Goal: Task Accomplishment & Management: Manage account settings

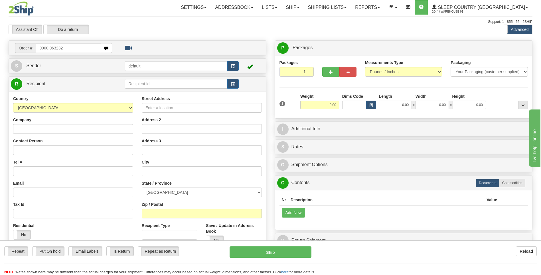
type input "9000I063232"
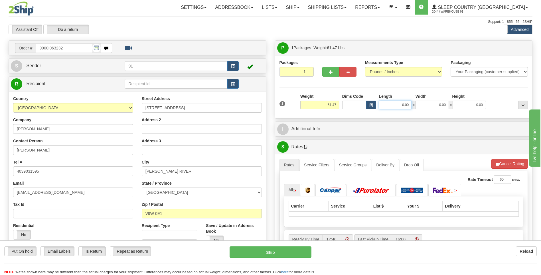
click at [400, 104] on input "0.00" at bounding box center [395, 104] width 33 height 9
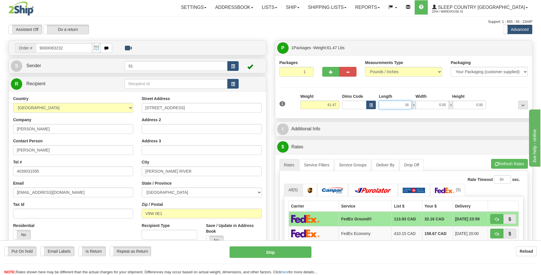
type input "16.00"
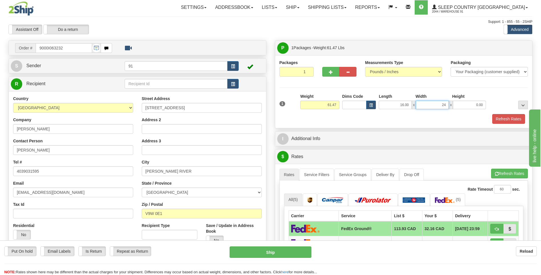
type input "24.00"
type input "14.00"
click at [506, 118] on button "Refresh Rates" at bounding box center [509, 119] width 33 height 10
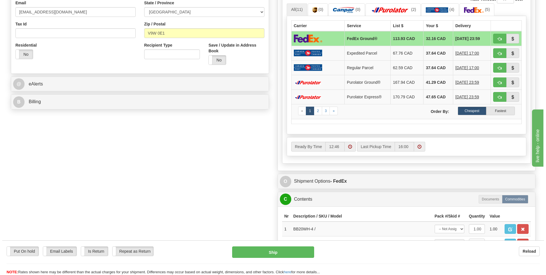
scroll to position [228, 0]
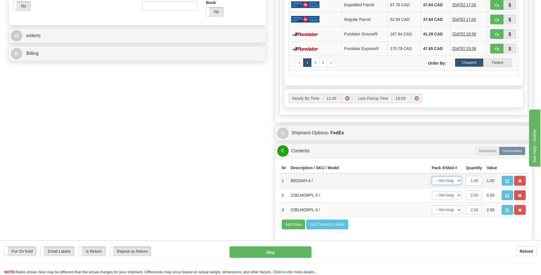
click at [456, 181] on select "-- Not Assigned -- Package 1" at bounding box center [447, 180] width 30 height 9
select select "0"
click at [432, 176] on select "-- Not Assigned -- Package 1" at bounding box center [447, 180] width 30 height 9
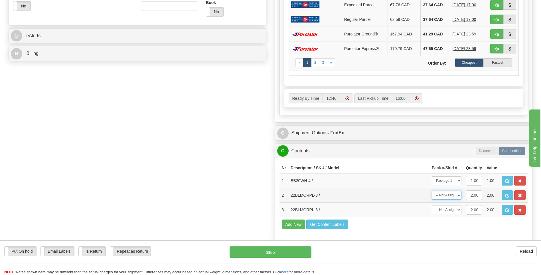
click at [453, 195] on select "-- Not Assigned -- Package 1" at bounding box center [447, 195] width 30 height 9
select select "0"
click at [432, 191] on select "-- Not Assigned -- Package 1" at bounding box center [447, 195] width 30 height 9
click at [453, 209] on select "-- Not Assigned -- Package 1" at bounding box center [447, 209] width 30 height 9
select select "0"
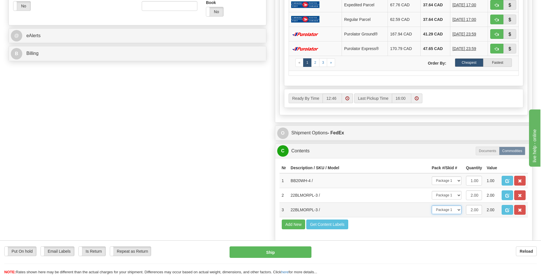
click at [432, 205] on select "-- Not Assigned -- Package 1" at bounding box center [447, 209] width 30 height 9
click at [270, 249] on button "Ship" at bounding box center [271, 251] width 82 height 11
type input "92"
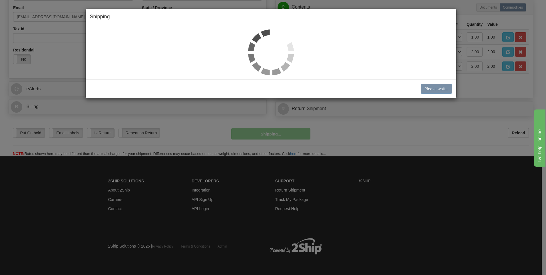
scroll to position [175, 0]
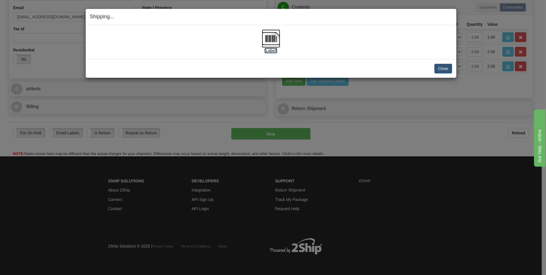
click at [276, 42] on img at bounding box center [271, 38] width 18 height 18
click at [436, 68] on button "Close" at bounding box center [443, 69] width 18 height 10
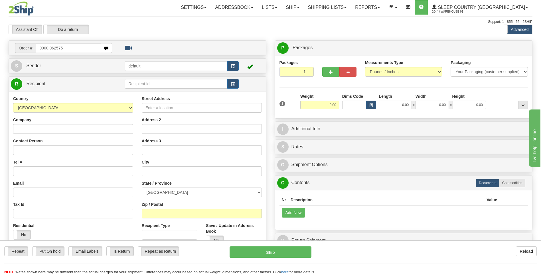
type input "9000I062575"
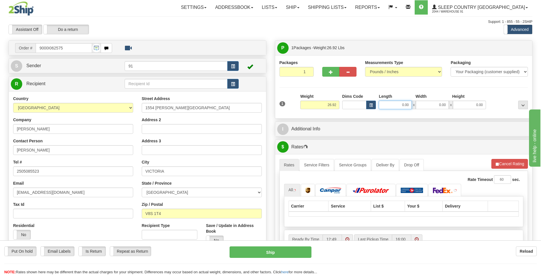
click at [396, 105] on input "0.00" at bounding box center [395, 104] width 33 height 9
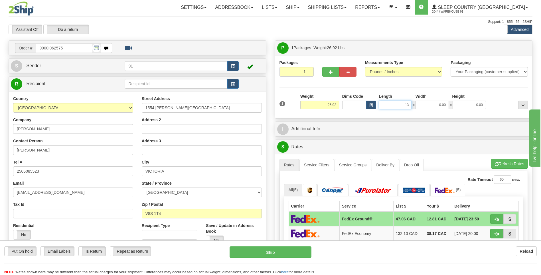
type input "13.00"
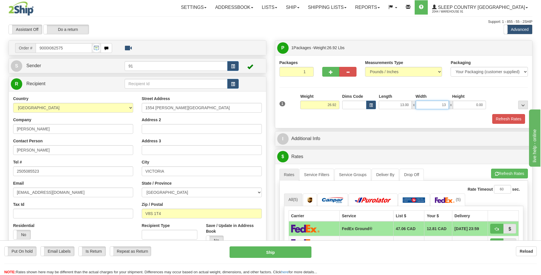
type input "13.00"
type input "24.00"
click at [507, 114] on button "Refresh Rates" at bounding box center [509, 119] width 33 height 10
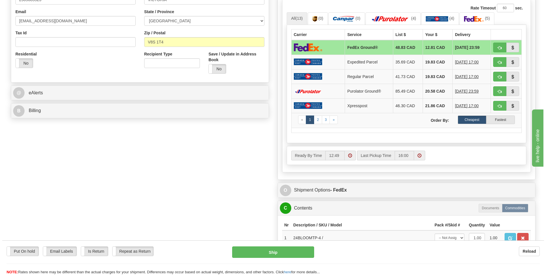
scroll to position [200, 0]
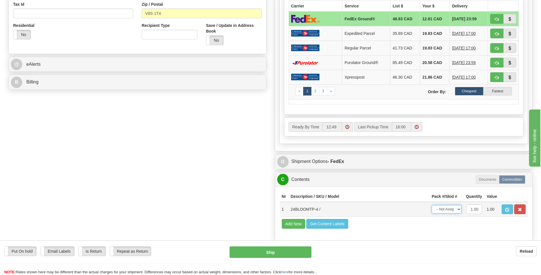
click at [455, 209] on select "-- Not Assigned -- Package 1" at bounding box center [447, 209] width 30 height 9
select select "0"
click at [432, 205] on select "-- Not Assigned -- Package 1" at bounding box center [447, 209] width 30 height 9
click at [276, 251] on button "Ship" at bounding box center [271, 251] width 82 height 11
type input "92"
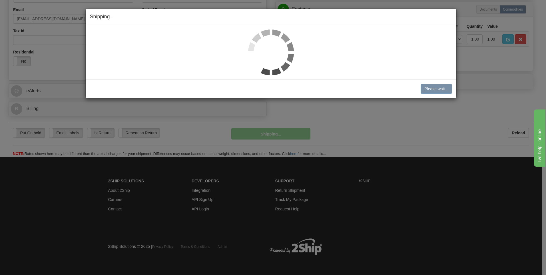
scroll to position [174, 0]
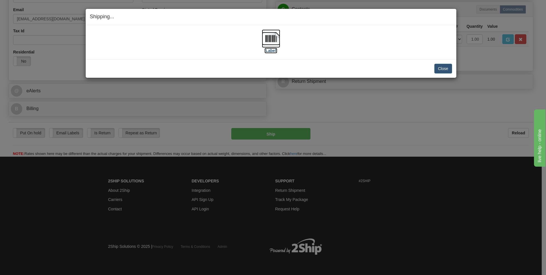
click at [270, 50] on label "[Label]" at bounding box center [270, 51] width 13 height 6
click at [445, 69] on button "Close" at bounding box center [443, 69] width 18 height 10
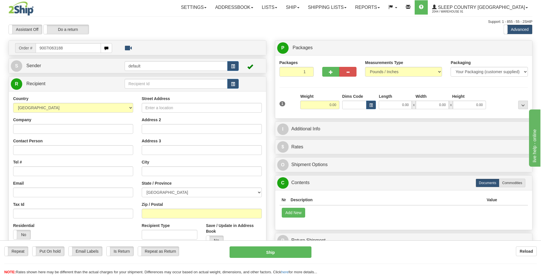
type input "9007I063188"
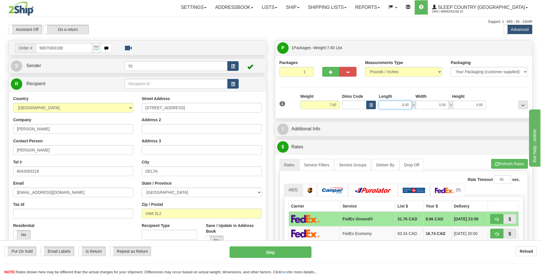
click at [389, 106] on input "0.00" at bounding box center [395, 104] width 33 height 9
type input "18.00"
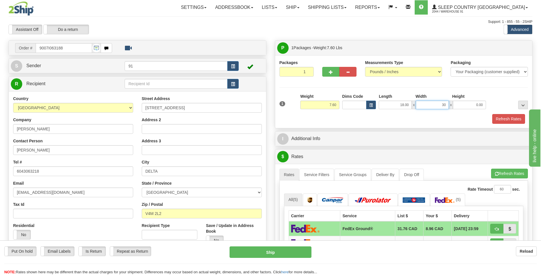
type input "30.00"
type input "12.00"
click at [508, 120] on button "Refresh Rates" at bounding box center [509, 119] width 33 height 10
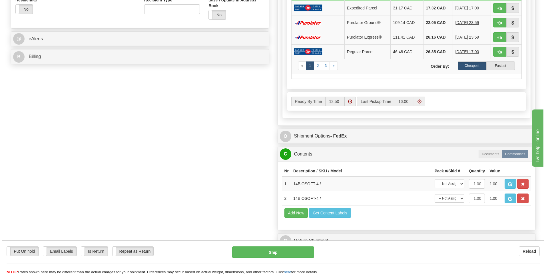
scroll to position [228, 0]
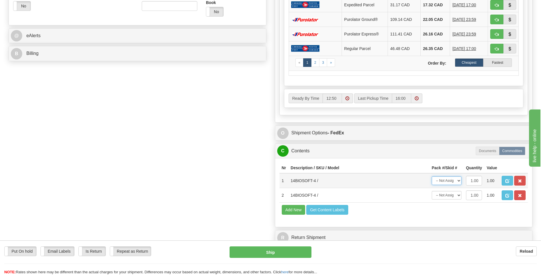
click at [449, 180] on select "-- Not Assigned -- Package 1" at bounding box center [447, 180] width 30 height 9
select select "0"
click at [432, 176] on select "-- Not Assigned -- Package 1" at bounding box center [447, 180] width 30 height 9
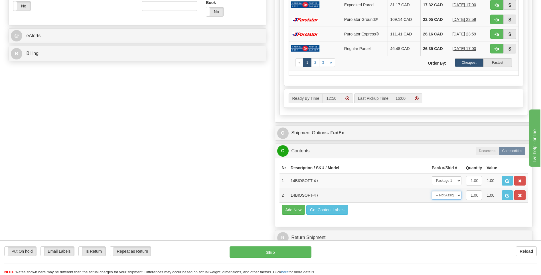
click at [449, 194] on select "-- Not Assigned -- Package 1" at bounding box center [447, 195] width 30 height 9
select select "0"
click at [432, 191] on select "-- Not Assigned -- Package 1" at bounding box center [447, 195] width 30 height 9
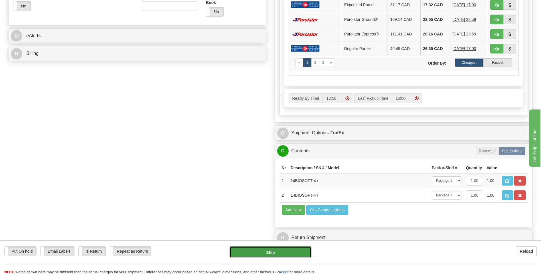
click at [284, 250] on button "Ship" at bounding box center [271, 251] width 82 height 11
type input "92"
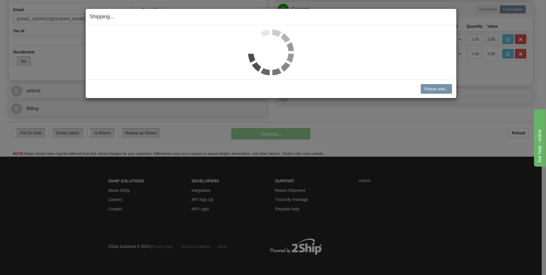
scroll to position [174, 0]
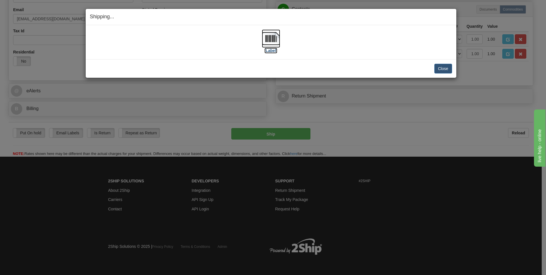
click at [273, 39] on img at bounding box center [271, 38] width 18 height 18
click at [449, 70] on button "Close" at bounding box center [443, 69] width 18 height 10
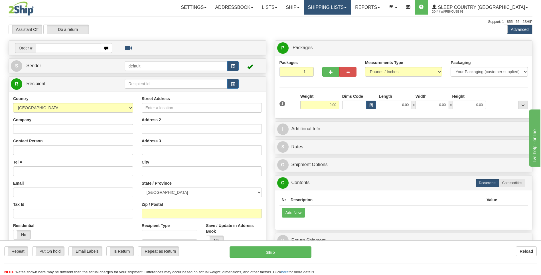
click at [351, 11] on link "Shipping lists" at bounding box center [327, 7] width 47 height 14
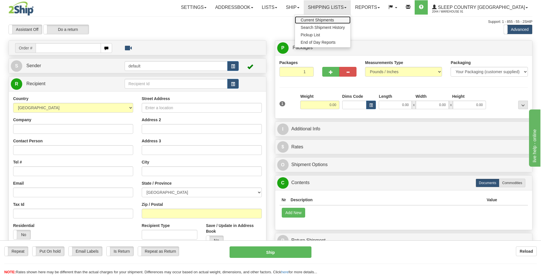
click at [345, 17] on link "Current Shipments" at bounding box center [323, 19] width 56 height 7
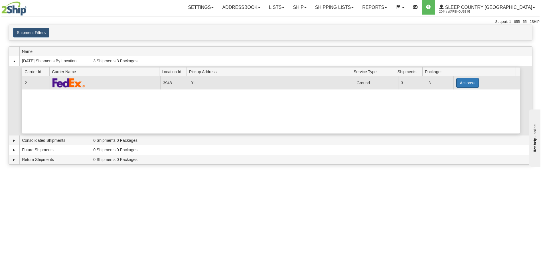
click at [469, 80] on button "Actions" at bounding box center [468, 83] width 23 height 10
click at [452, 102] on span "Close" at bounding box center [445, 101] width 13 height 4
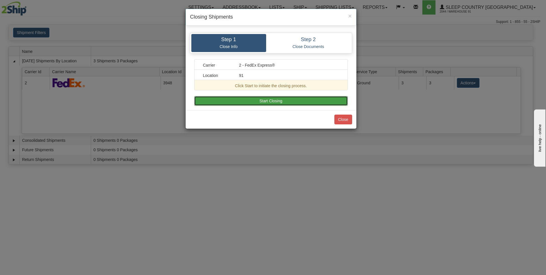
click at [256, 97] on button "Start Closing" at bounding box center [271, 101] width 154 height 10
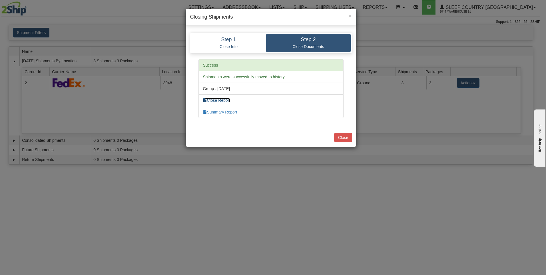
click at [227, 99] on link "Close Report" at bounding box center [216, 100] width 27 height 5
click at [235, 113] on link "Summary Report" at bounding box center [220, 112] width 34 height 5
click at [347, 140] on button "Close" at bounding box center [343, 137] width 18 height 10
